Goal: Information Seeking & Learning: Understand process/instructions

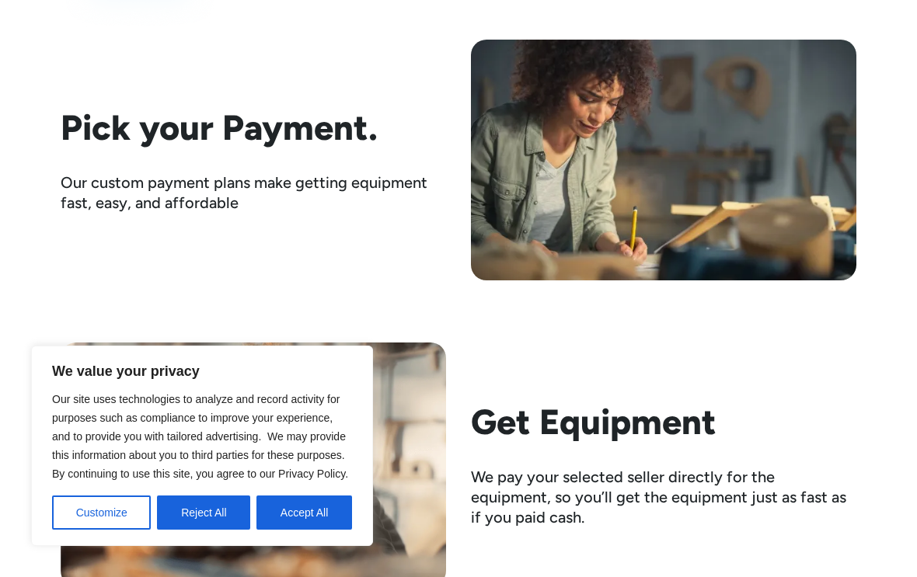
scroll to position [2360, 0]
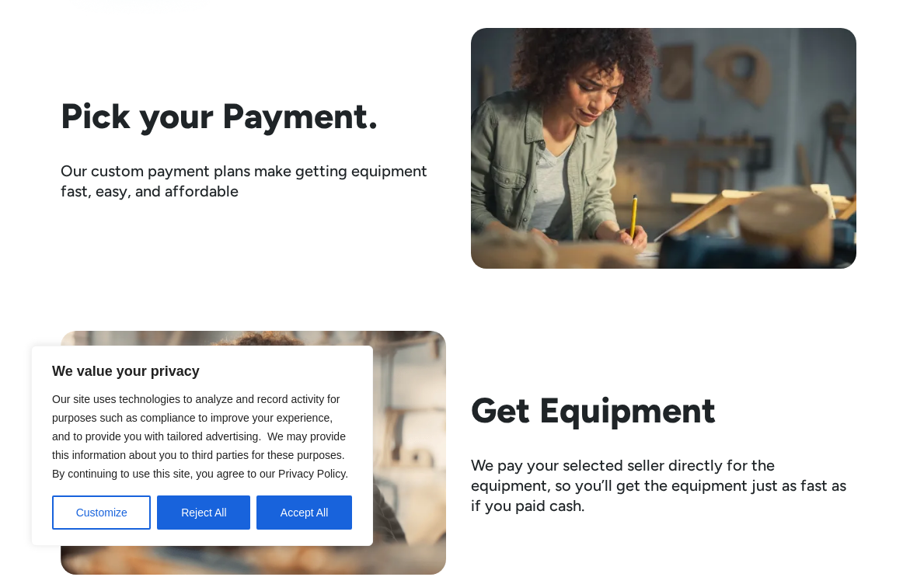
click at [108, 530] on button "Customize" at bounding box center [101, 513] width 99 height 34
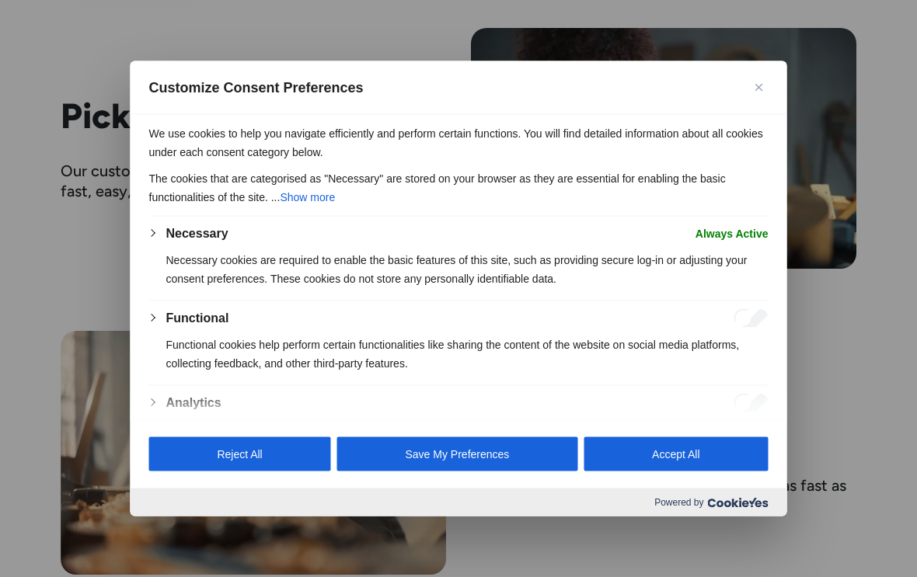
scroll to position [2362, 0]
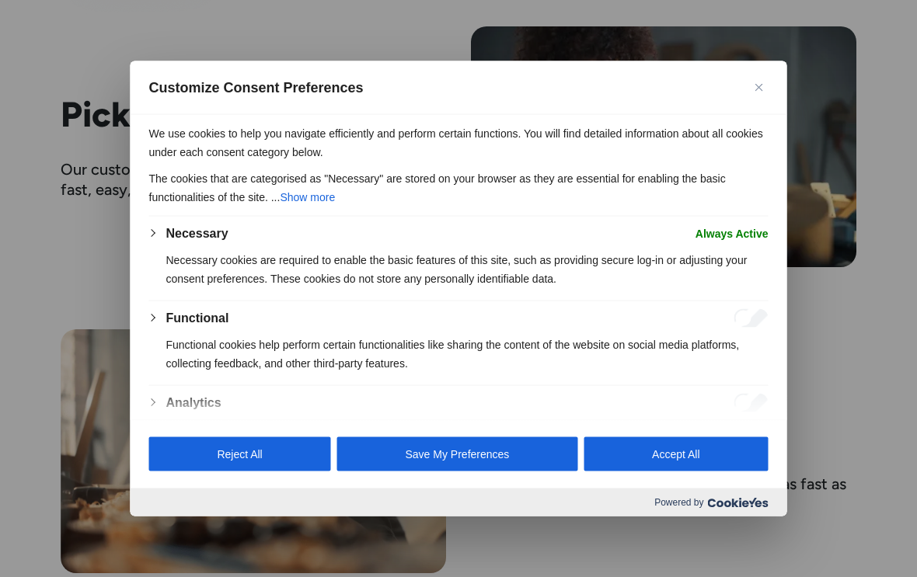
click at [670, 470] on button "Accept All" at bounding box center [675, 454] width 184 height 34
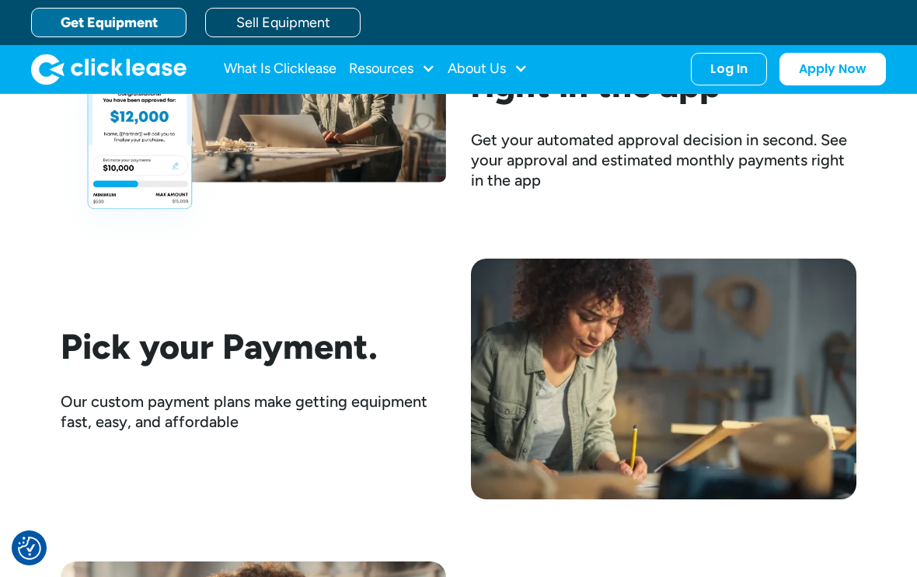
scroll to position [2106, 0]
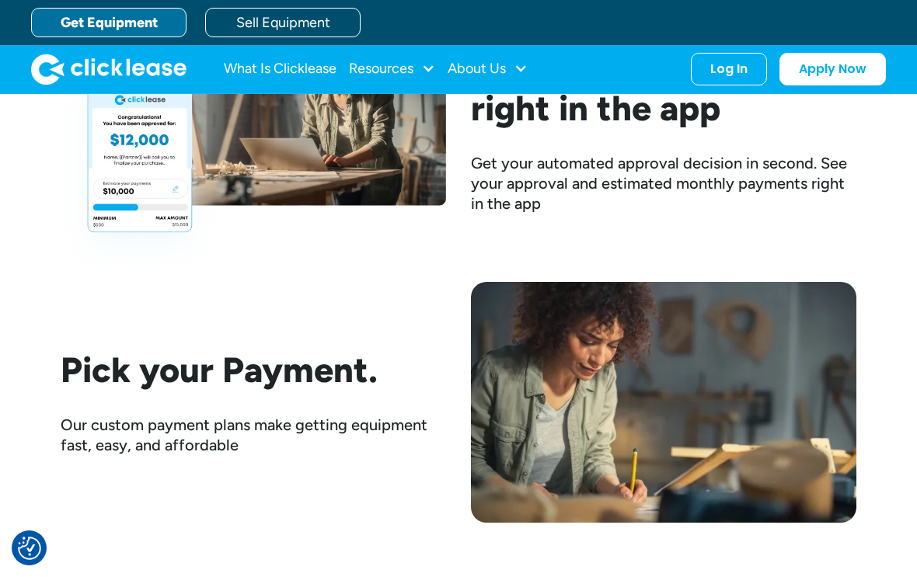
click at [522, 68] on div at bounding box center [520, 68] width 14 height 14
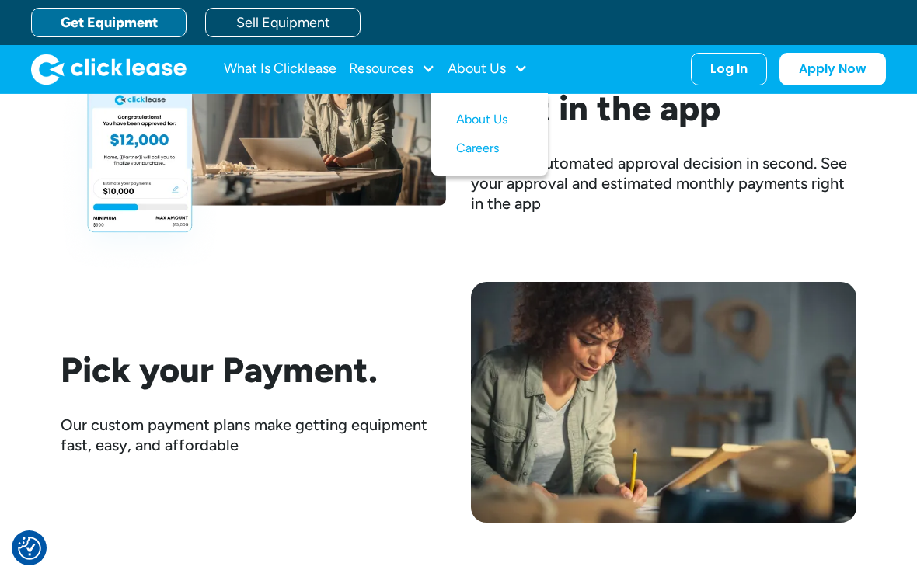
click at [430, 73] on div at bounding box center [428, 68] width 14 height 14
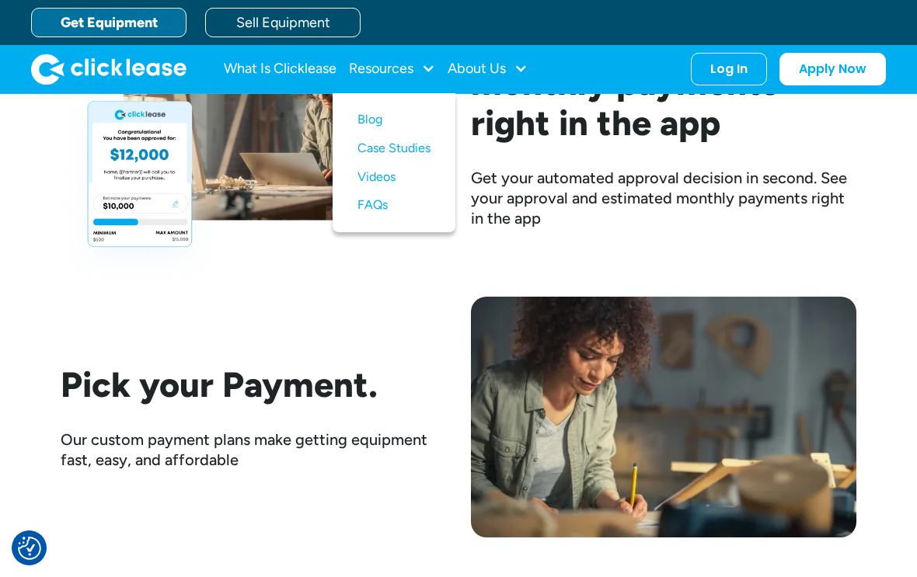
scroll to position [2092, 0]
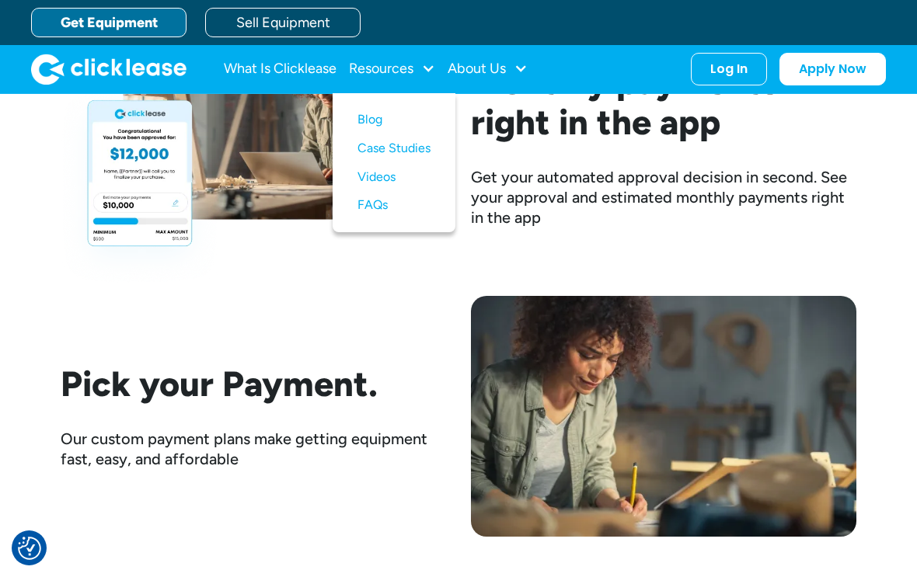
click at [407, 329] on div "Pick your Payment. Our custom payment plans make getting equipment fast, easy, …" at bounding box center [458, 416] width 795 height 241
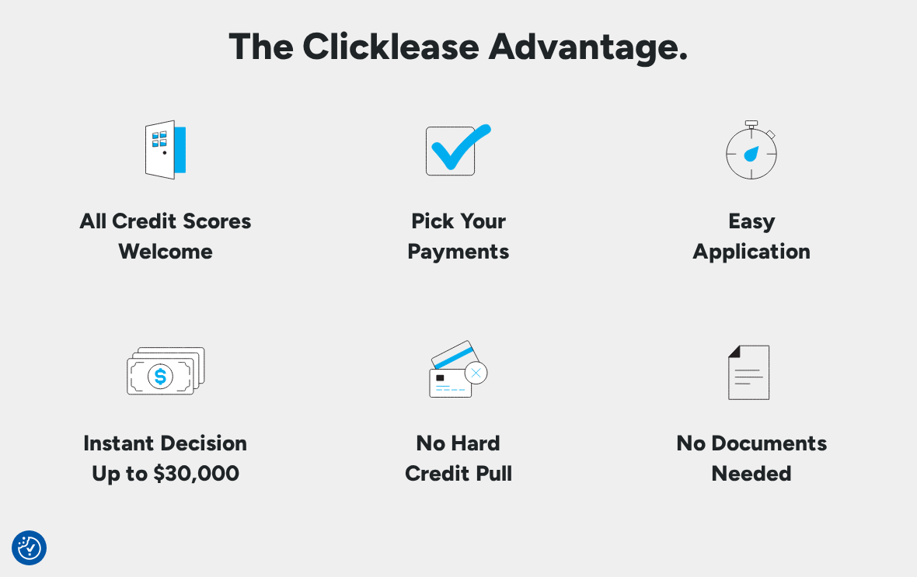
scroll to position [3508, 0]
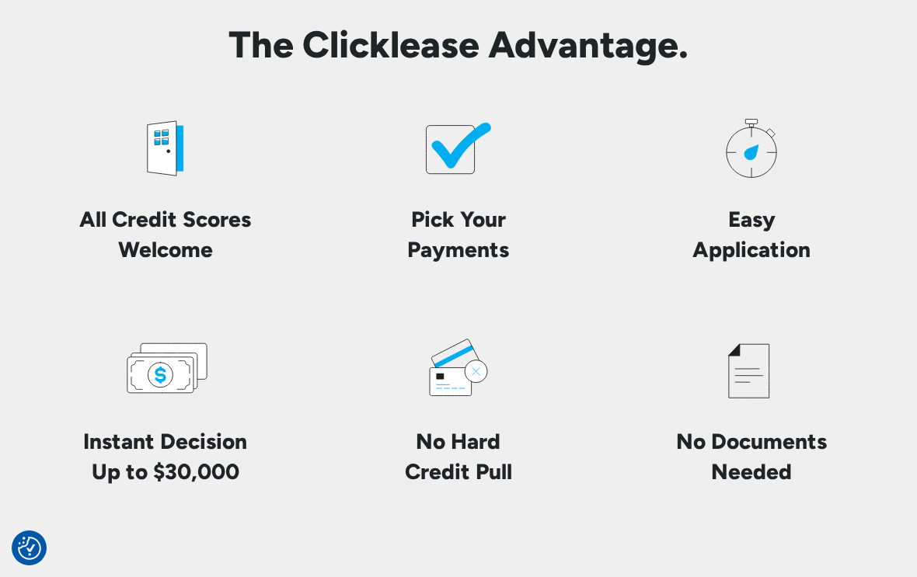
click at [452, 200] on div "Pick Your Payments" at bounding box center [458, 185] width 268 height 160
click at [475, 230] on h4 "Pick Your Payments" at bounding box center [458, 234] width 102 height 61
click at [460, 240] on h4 "Pick Your Payments" at bounding box center [458, 234] width 102 height 61
click at [464, 235] on h4 "Pick Your Payments" at bounding box center [458, 234] width 102 height 61
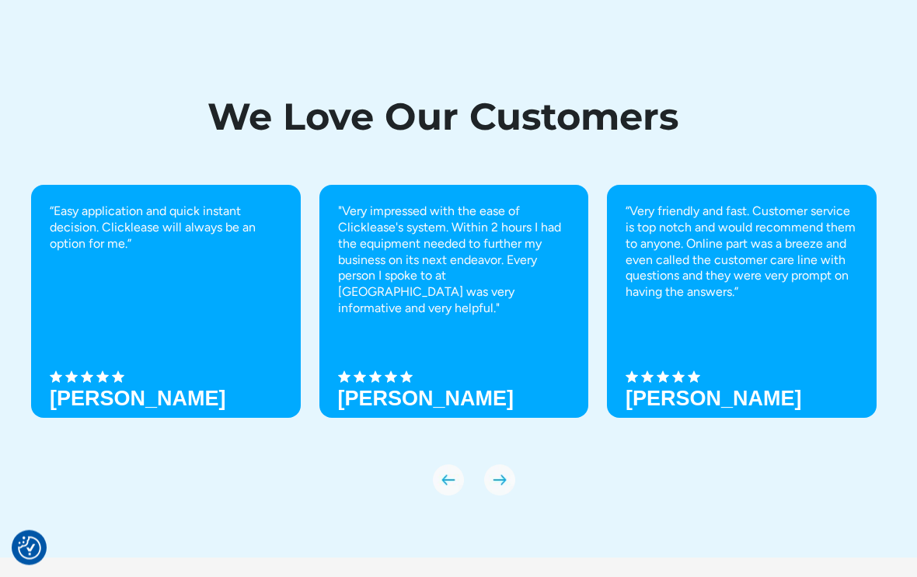
scroll to position [5025, 0]
click at [490, 472] on img "next slide" at bounding box center [499, 479] width 31 height 31
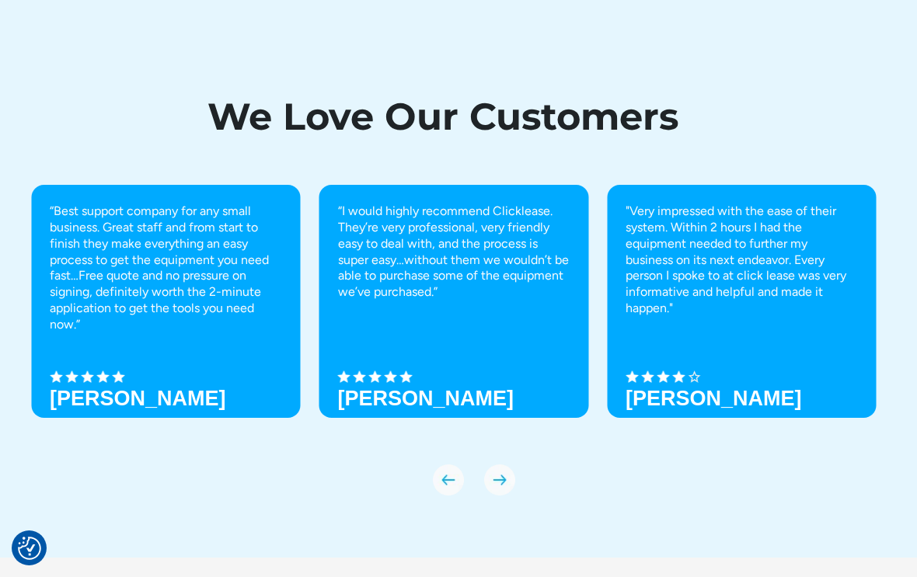
click at [502, 471] on img "next slide" at bounding box center [499, 479] width 31 height 31
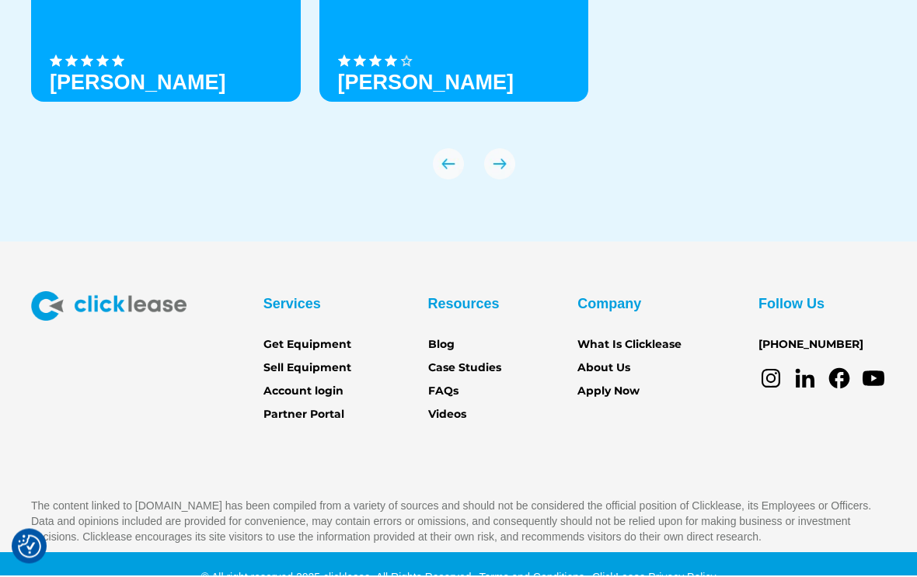
scroll to position [5339, 0]
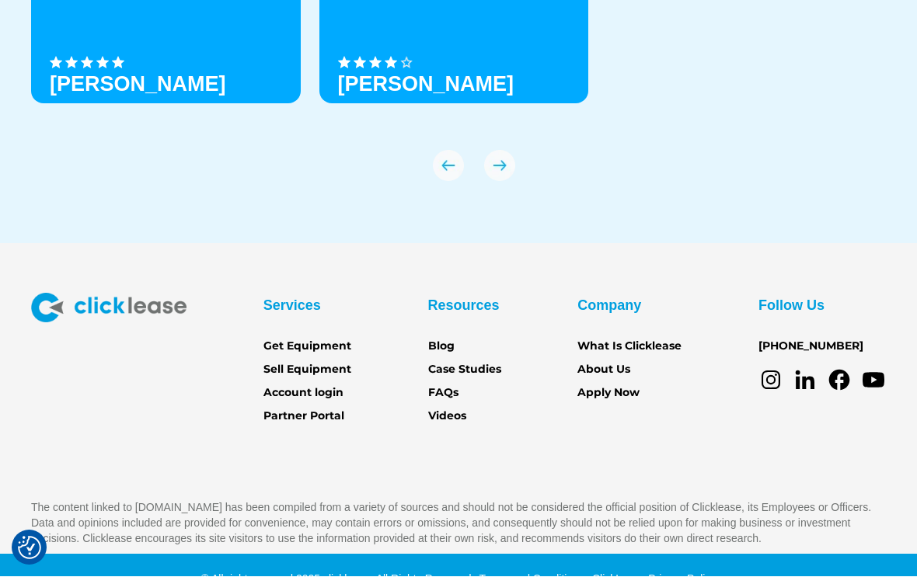
click at [806, 340] on link "[PHONE_NUMBER]" at bounding box center [810, 347] width 105 height 17
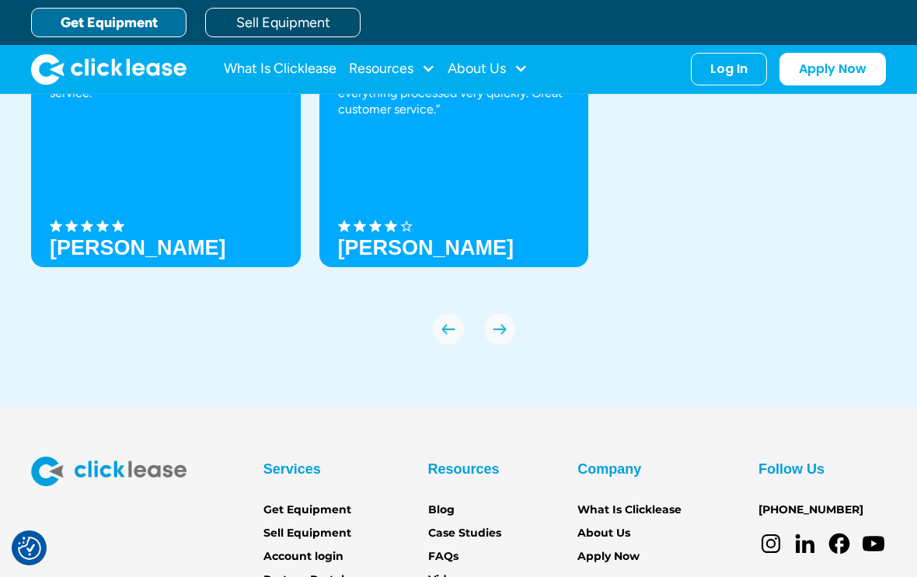
scroll to position [5175, 0]
